Goal: Communication & Community: Share content

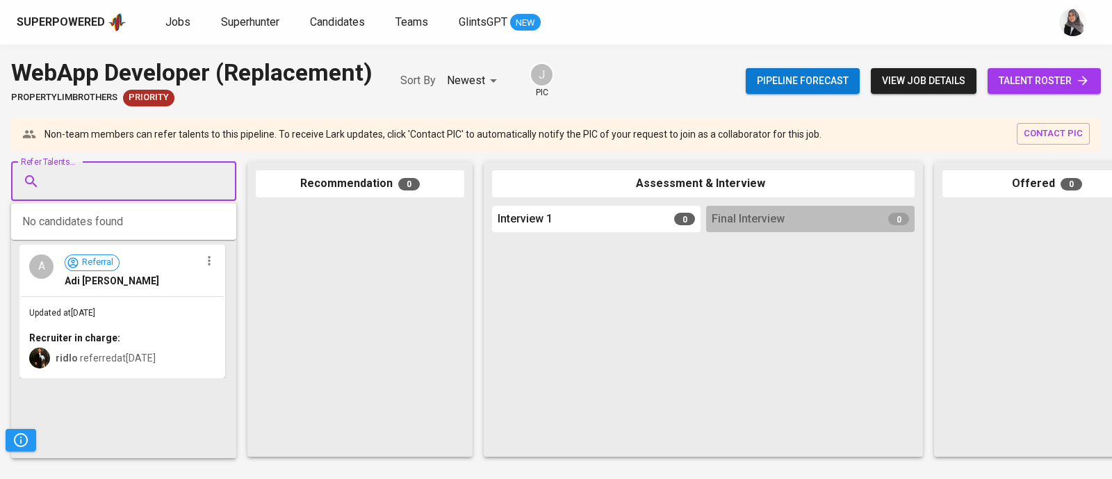
click at [93, 182] on input "Refer Talents..." at bounding box center [118, 181] width 146 height 26
click at [145, 188] on input "Refer Talents..." at bounding box center [118, 181] width 146 height 26
paste input "[PERSON_NAME]"
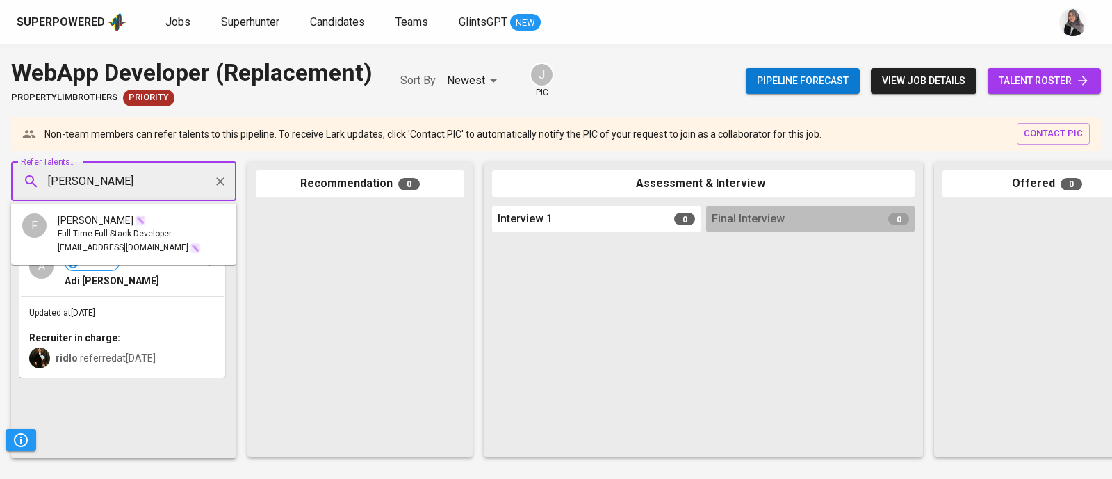
type input "Filipus Set"
click at [72, 246] on span "[EMAIL_ADDRESS][DOMAIN_NAME]" at bounding box center [123, 248] width 131 height 14
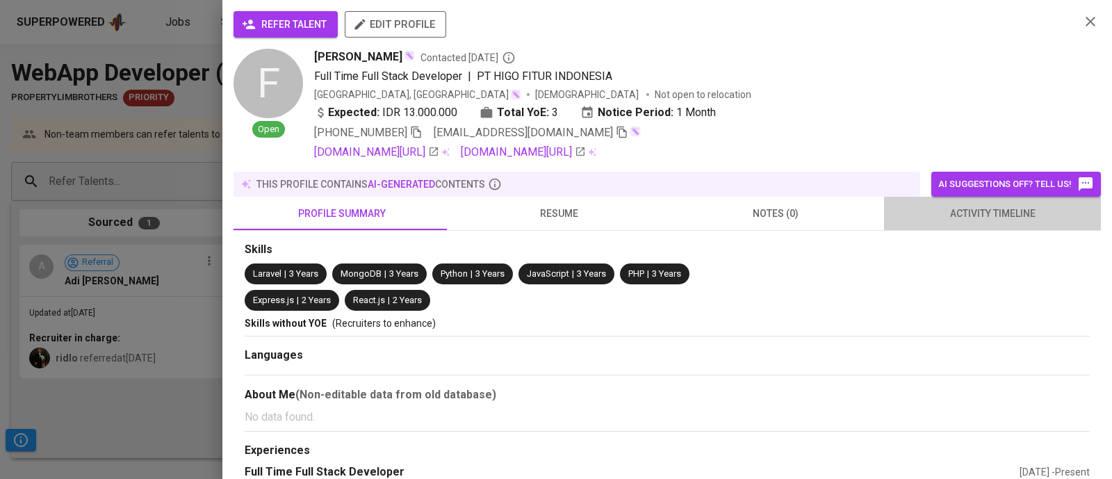
click at [986, 206] on span "activity timeline" at bounding box center [992, 213] width 200 height 17
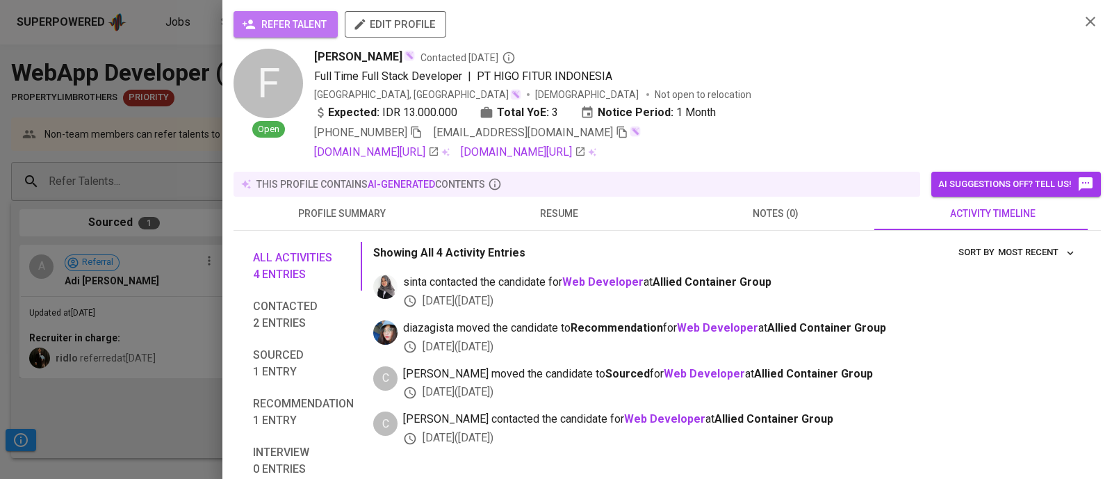
click at [259, 23] on span "refer talent" at bounding box center [286, 24] width 82 height 17
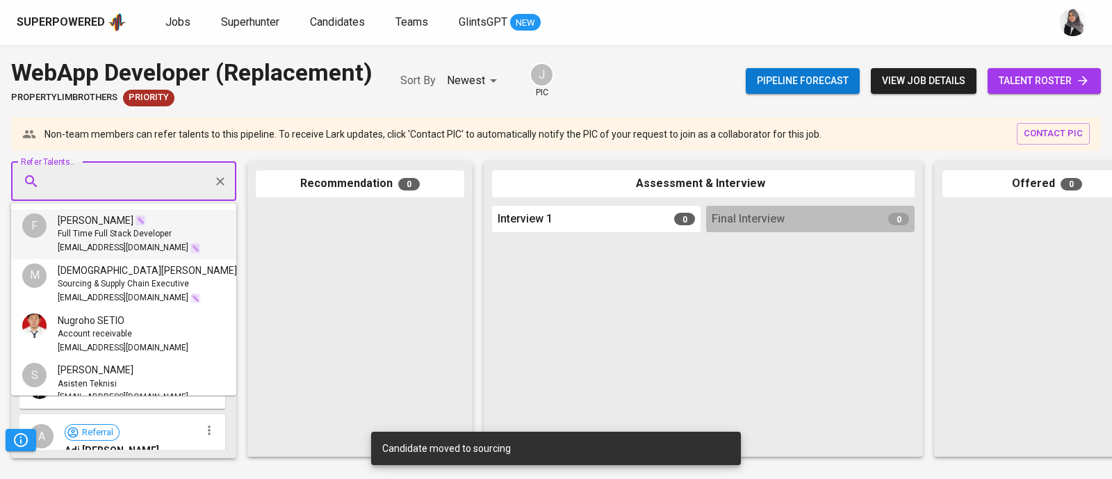
click at [132, 184] on input "Refer Talents..." at bounding box center [118, 181] width 146 height 26
paste input "[PERSON_NAME]"
type input "[PERSON_NAME]"
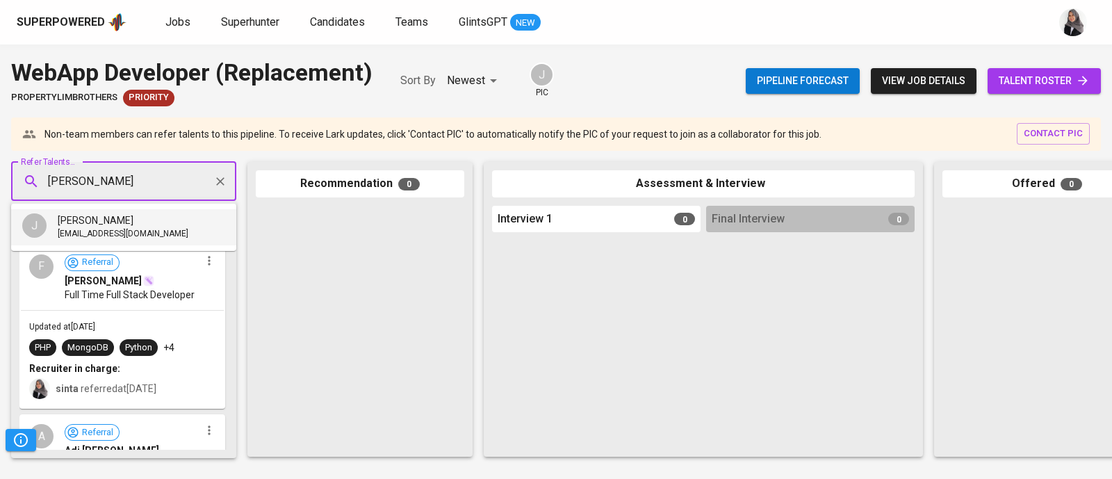
click at [86, 214] on span "[PERSON_NAME]" at bounding box center [96, 220] width 76 height 14
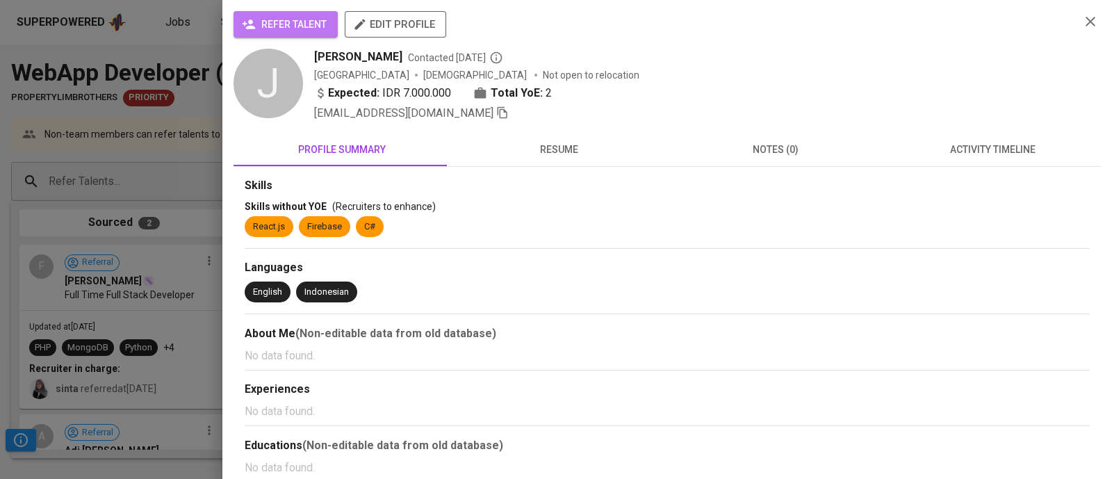
click at [291, 28] on span "refer talent" at bounding box center [286, 24] width 82 height 17
